Goal: Find contact information: Find contact information

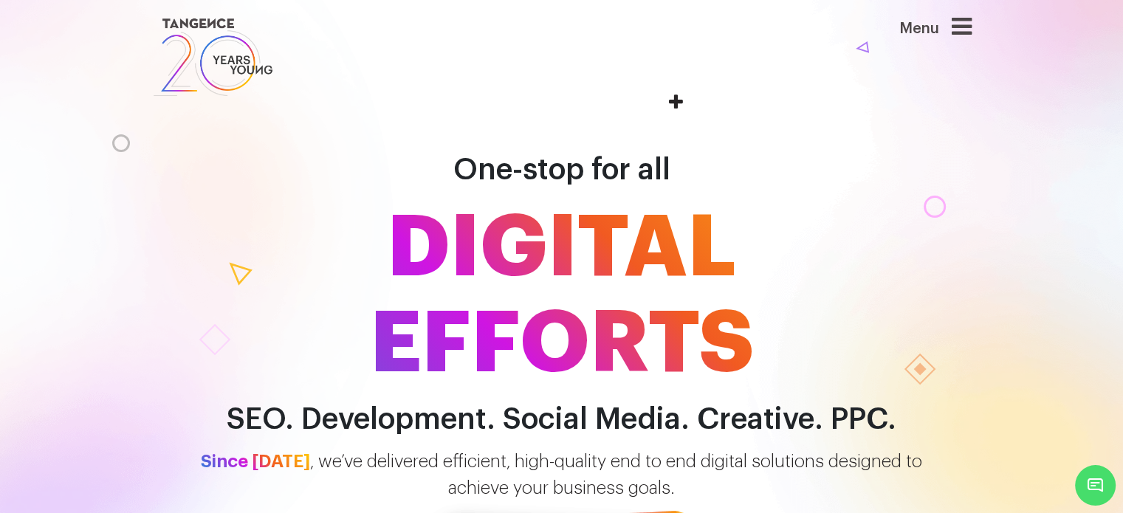
click at [955, 38] on div "Menu" at bounding box center [912, 34] width 118 height 39
click at [969, 32] on icon at bounding box center [961, 27] width 20 height 24
click at [965, 30] on icon at bounding box center [961, 27] width 20 height 24
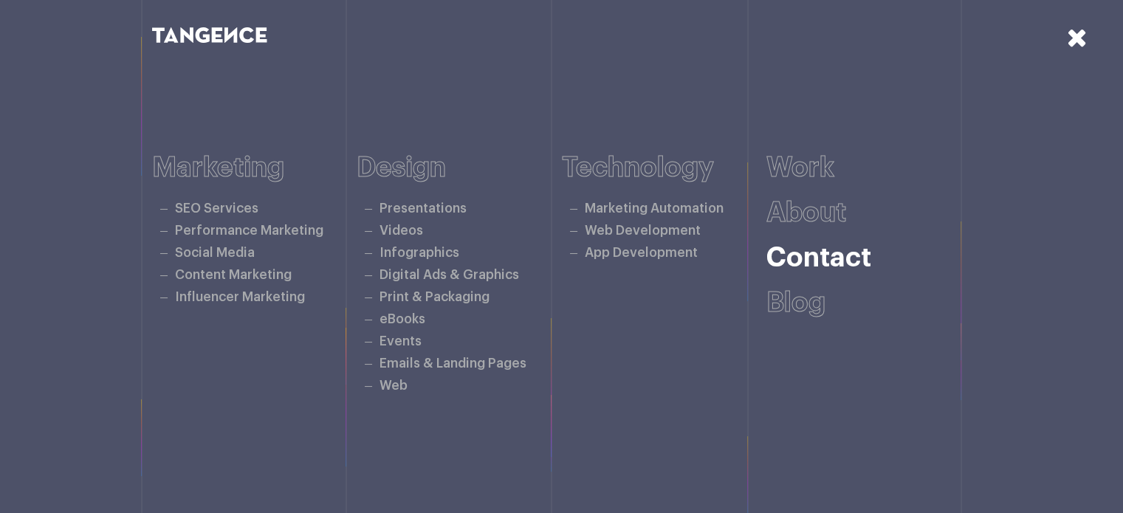
click at [799, 251] on link "Contact" at bounding box center [818, 257] width 105 height 27
click at [821, 253] on link "Contact" at bounding box center [818, 257] width 105 height 27
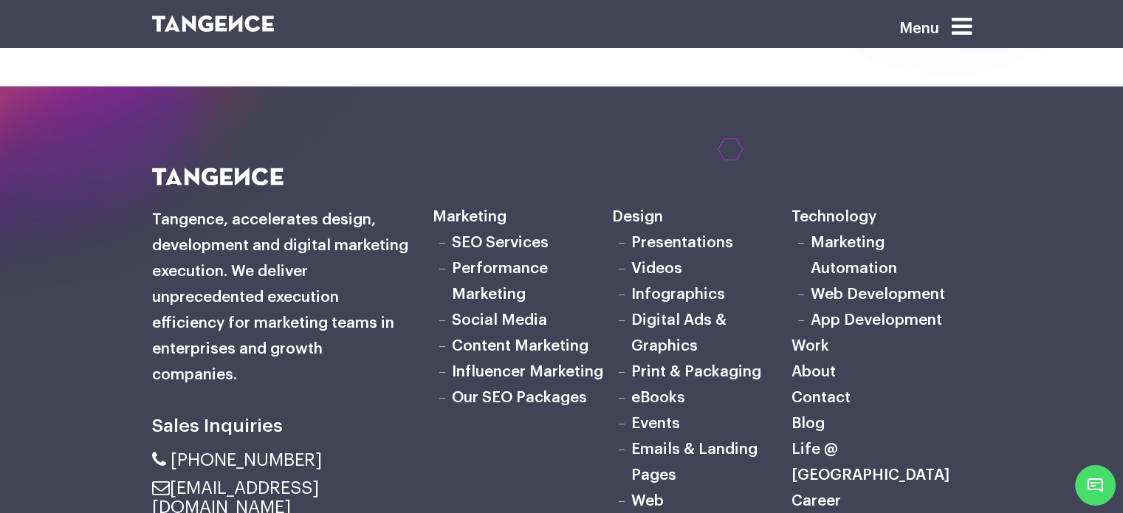
scroll to position [1152, 0]
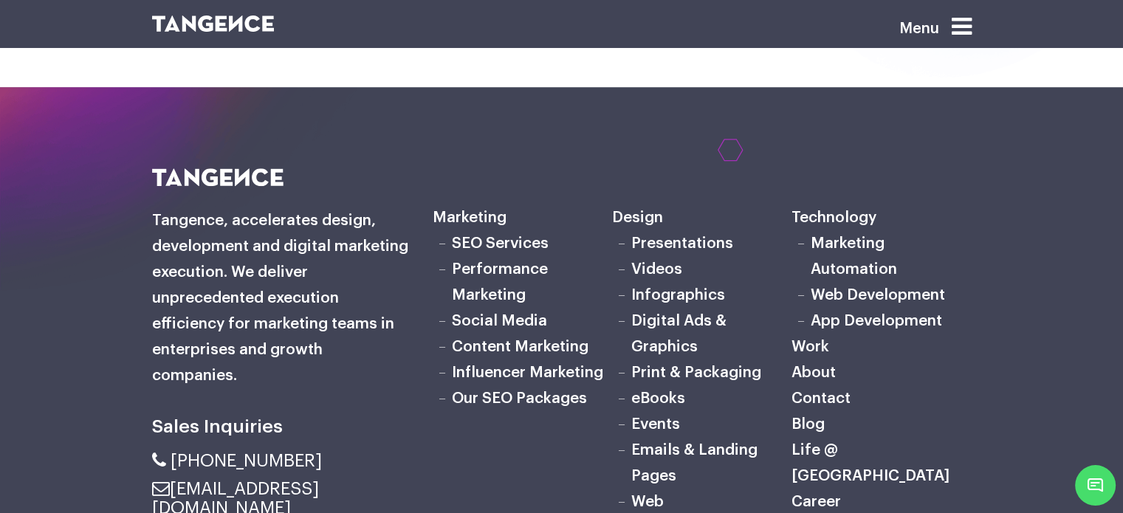
click at [309, 480] on link "[EMAIL_ADDRESS][DOMAIN_NAME]" at bounding box center [235, 498] width 167 height 37
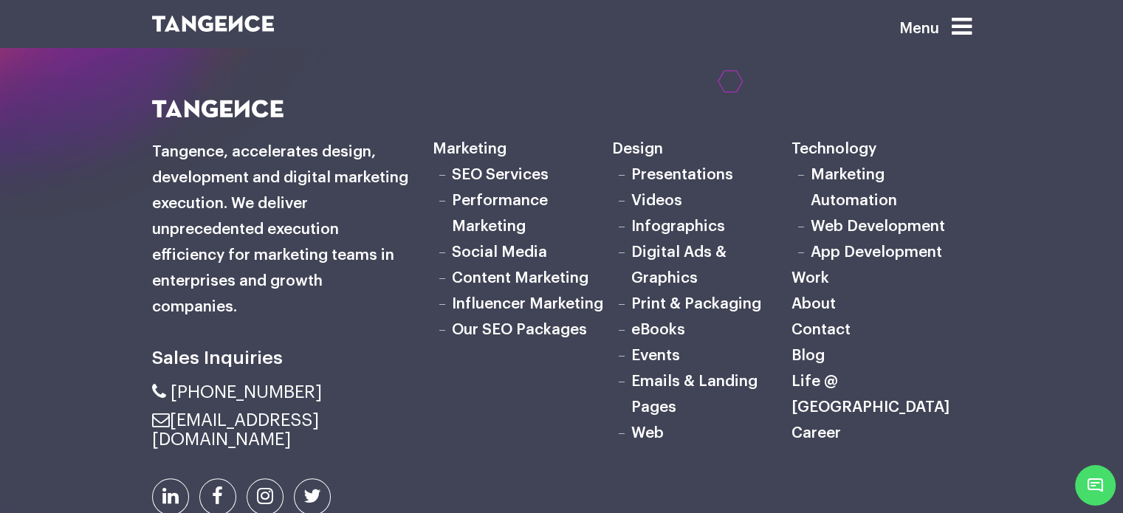
scroll to position [1228, 0]
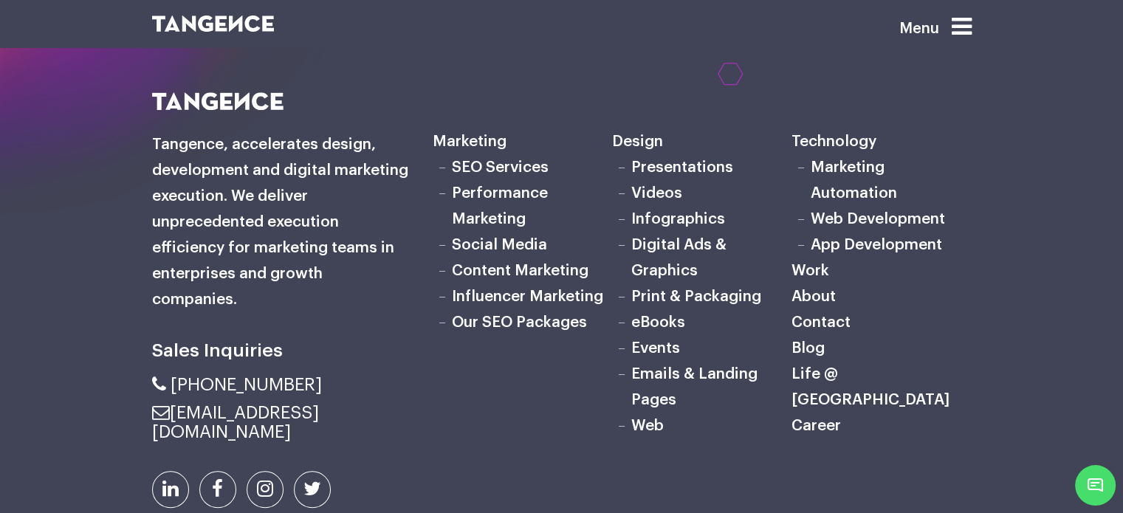
click at [263, 480] on icon at bounding box center [265, 489] width 16 height 19
click at [173, 480] on icon at bounding box center [170, 489] width 16 height 19
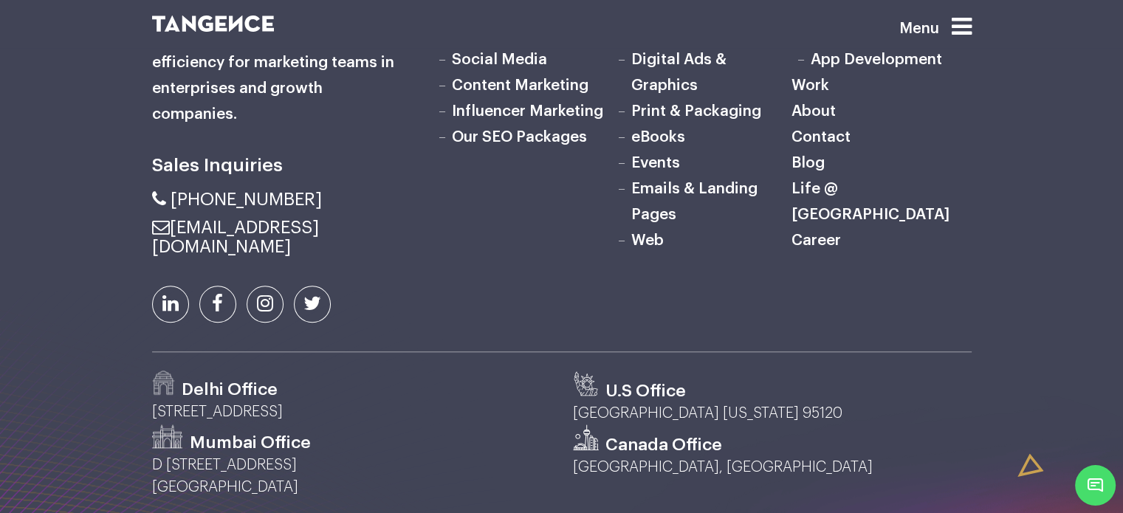
scroll to position [1425, 0]
